Goal: Use online tool/utility

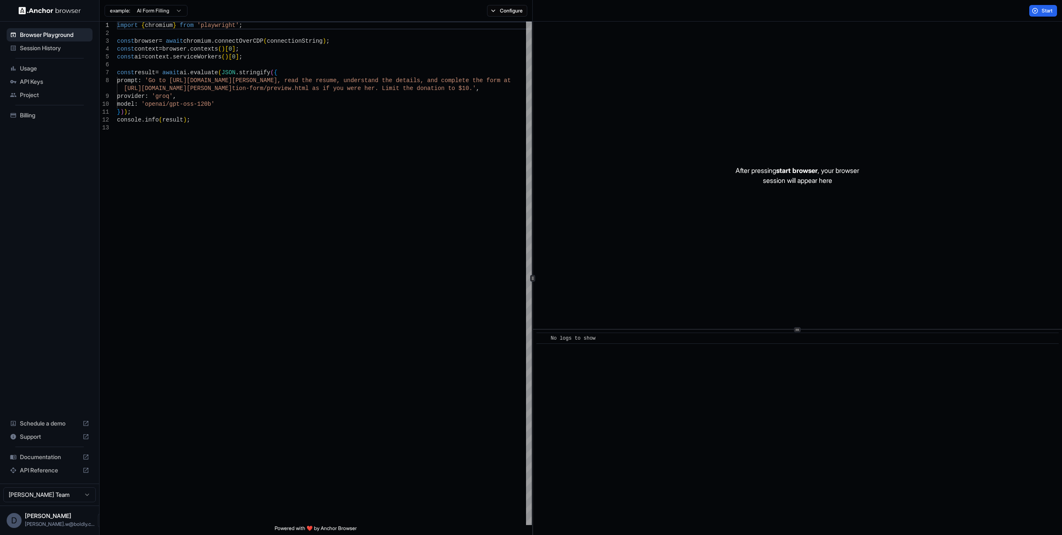
click at [35, 81] on span "API Keys" at bounding box center [54, 82] width 69 height 8
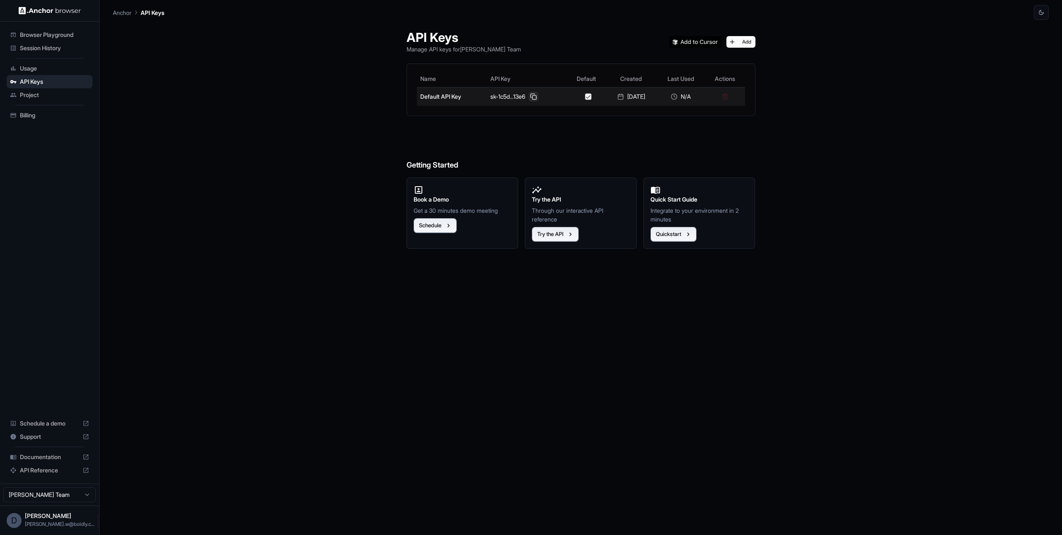
click at [528, 96] on button at bounding box center [533, 97] width 10 height 10
click at [528, 97] on button at bounding box center [533, 97] width 10 height 10
click at [29, 68] on span "Usage" at bounding box center [54, 68] width 69 height 8
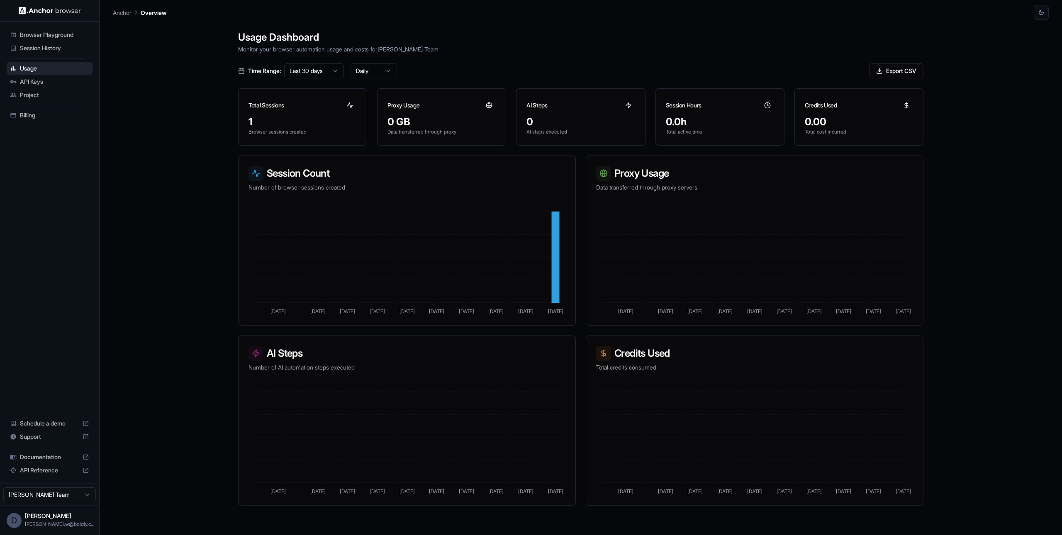
click at [45, 33] on span "Browser Playground" at bounding box center [54, 35] width 69 height 8
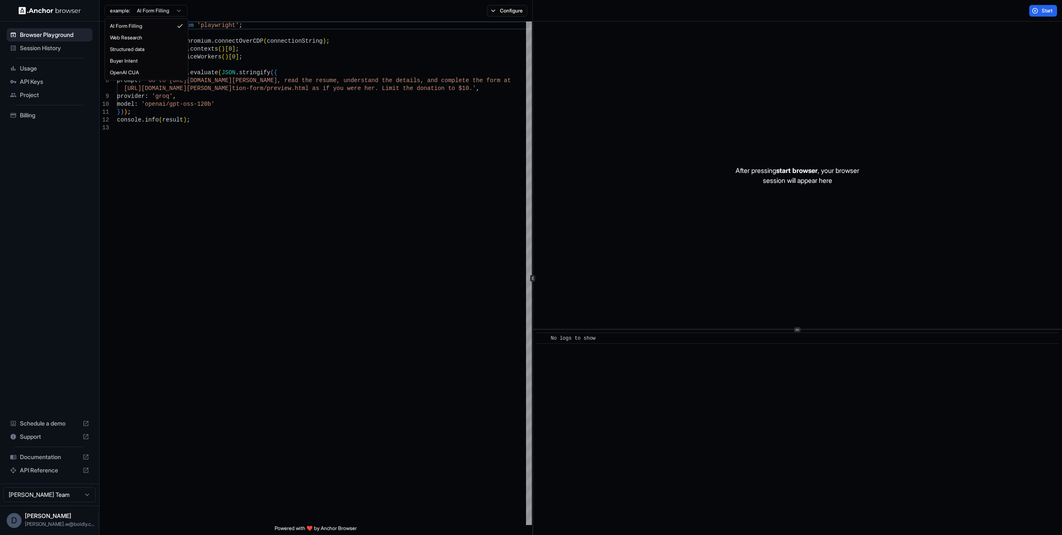
click at [170, 10] on html "Browser Playground Session History Usage API Keys Project Billing Schedule a de…" at bounding box center [531, 267] width 1062 height 535
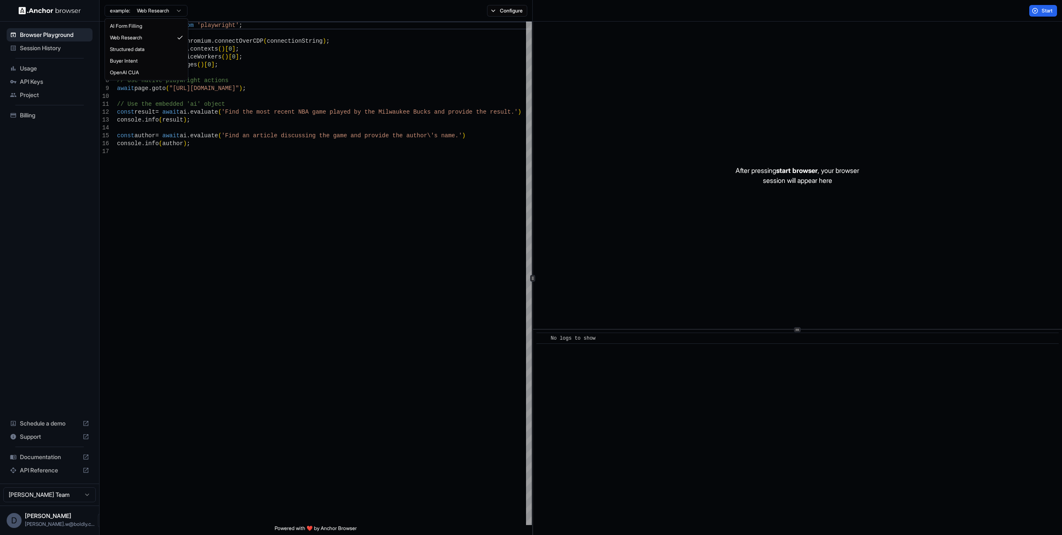
click at [163, 5] on html "Browser Playground Session History Usage API Keys Project Billing Schedule a de…" at bounding box center [531, 267] width 1062 height 535
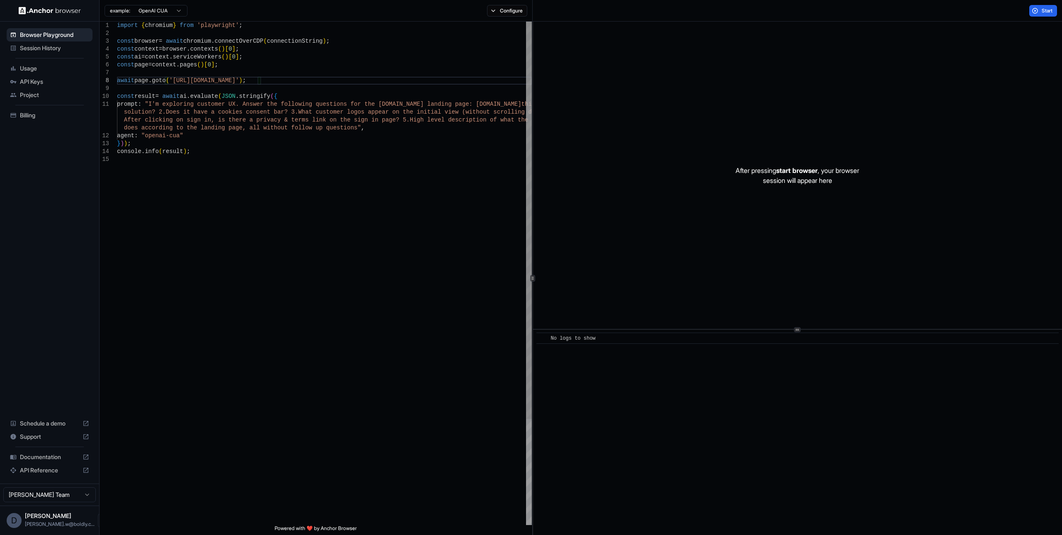
click at [253, 80] on div "import { chromium } from 'playwright' ; const browser = await chromium . connec…" at bounding box center [324, 341] width 415 height 638
click at [150, 12] on html "Browser Playground Session History Usage API Keys Project Billing Schedule a de…" at bounding box center [531, 267] width 1062 height 535
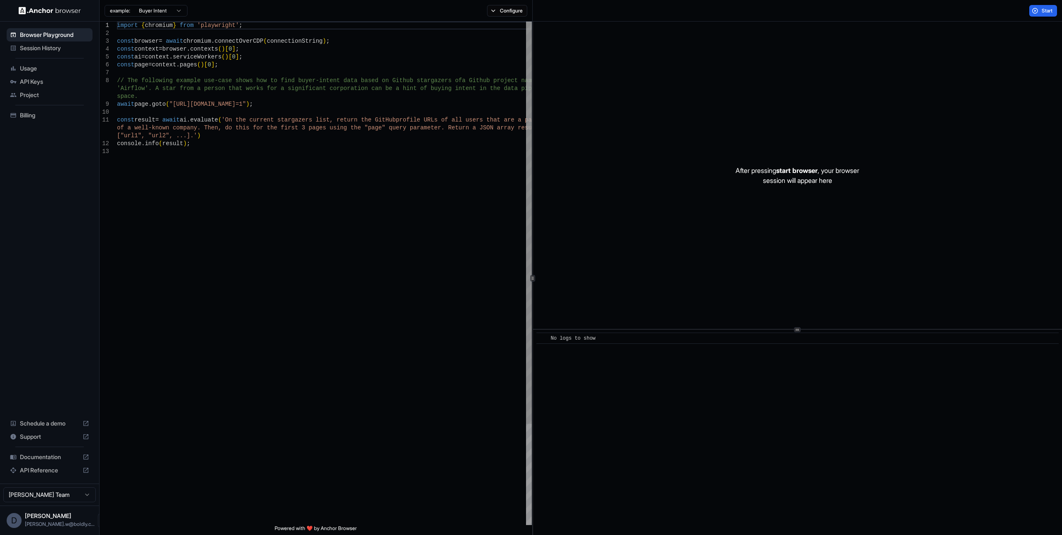
click at [273, 134] on div "import { chromium } from 'playwright' ; const browser = await chromium . connec…" at bounding box center [324, 337] width 415 height 630
drag, startPoint x: 335, startPoint y: 104, endPoint x: 171, endPoint y: 105, distance: 163.4
click at [171, 105] on div "import { chromium } from 'playwright' ; const browser = await chromium . connec…" at bounding box center [324, 337] width 415 height 630
type textarea "**********"
click at [212, 156] on div "import { chromium } from 'playwright' ; const browser = await chromium . connec…" at bounding box center [324, 337] width 415 height 630
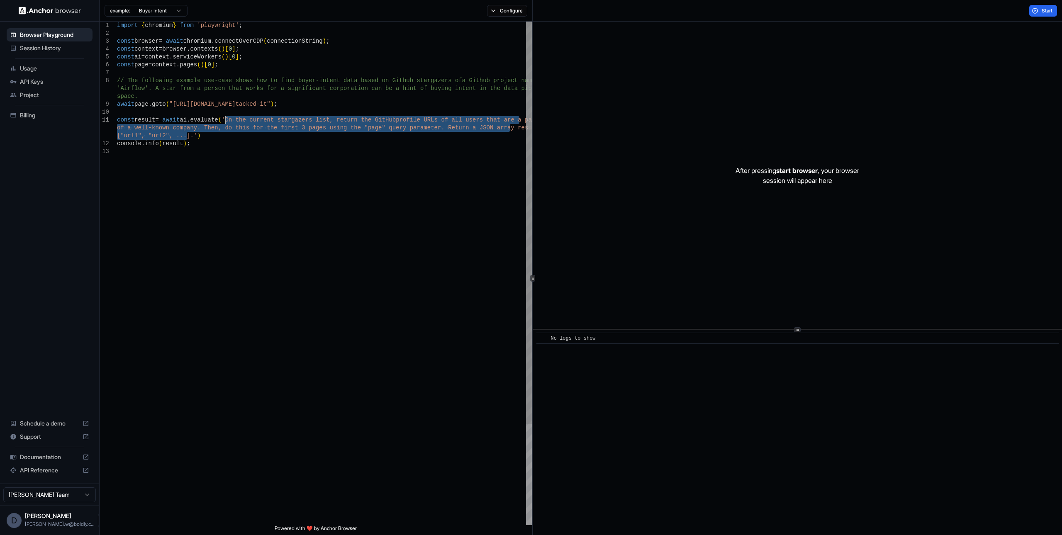
drag, startPoint x: 187, startPoint y: 137, endPoint x: 226, endPoint y: 122, distance: 42.1
click at [226, 122] on div "import { chromium } from 'playwright' ; const browser = await chromium . connec…" at bounding box center [324, 337] width 415 height 630
